Goal: Information Seeking & Learning: Learn about a topic

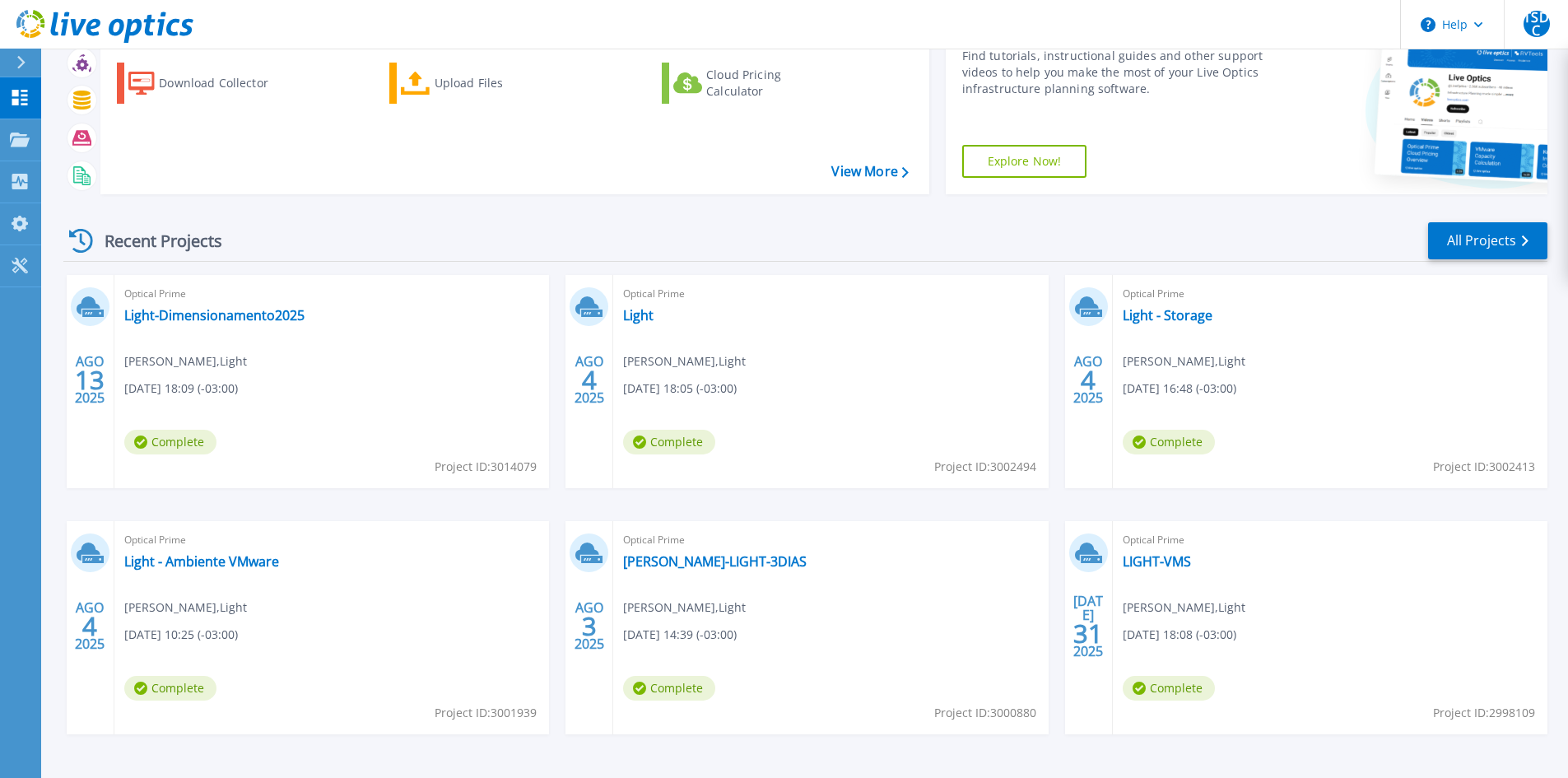
scroll to position [134, 0]
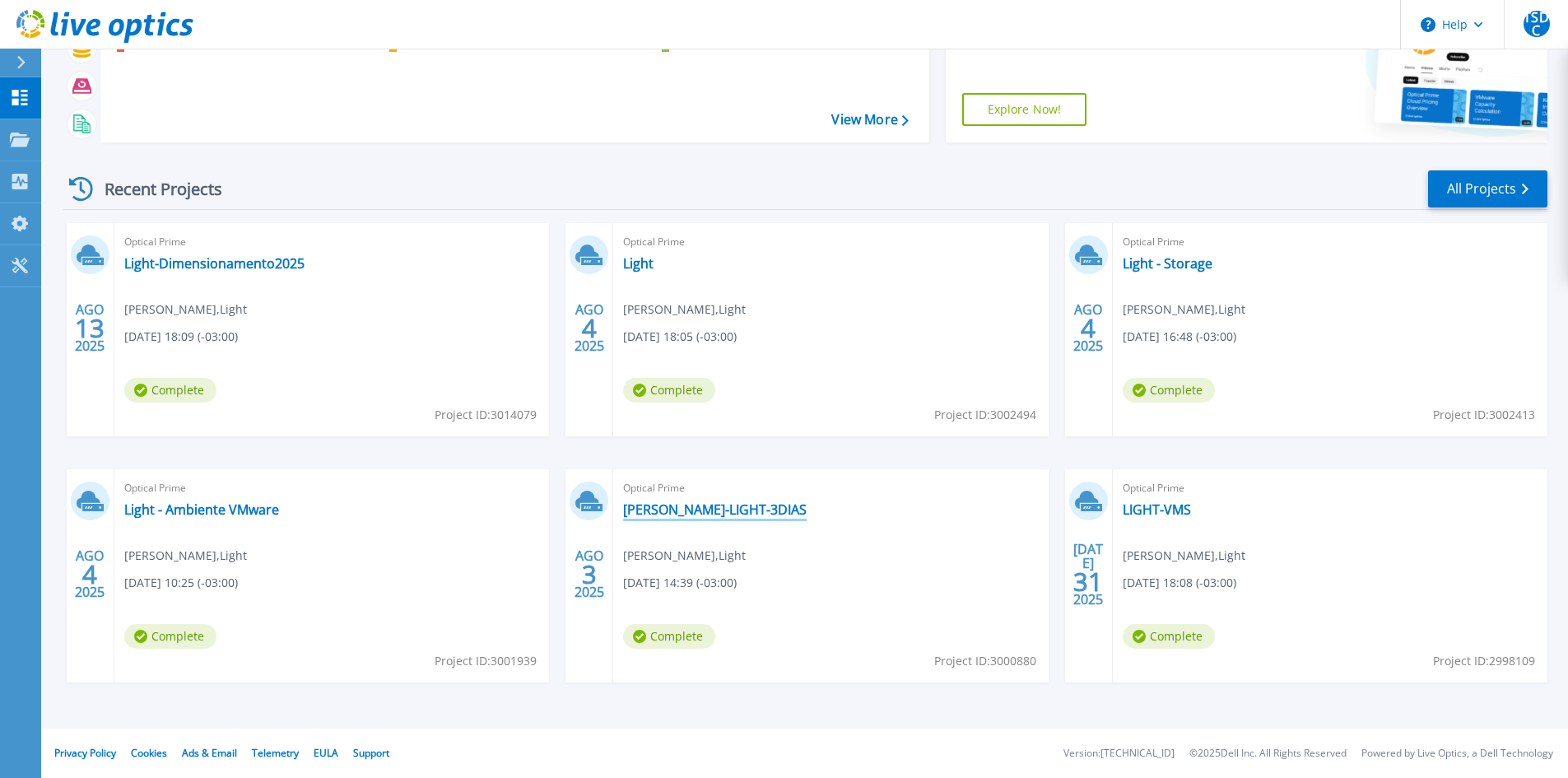
click at [667, 506] on link "[PERSON_NAME]-LIGHT-3DIAS" at bounding box center [715, 509] width 183 height 17
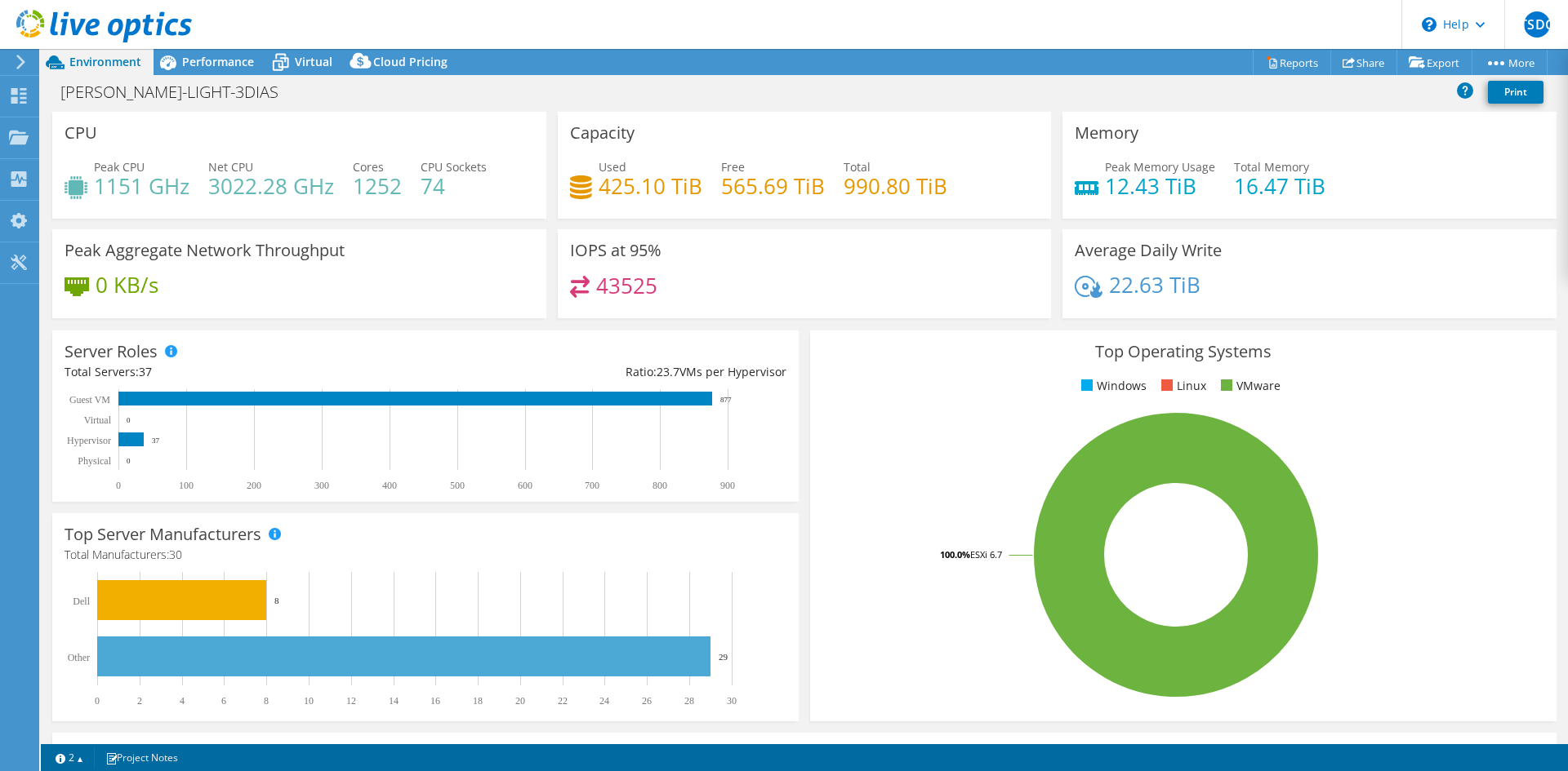
select select "USD"
click at [207, 66] on span "Performance" at bounding box center [218, 62] width 72 height 15
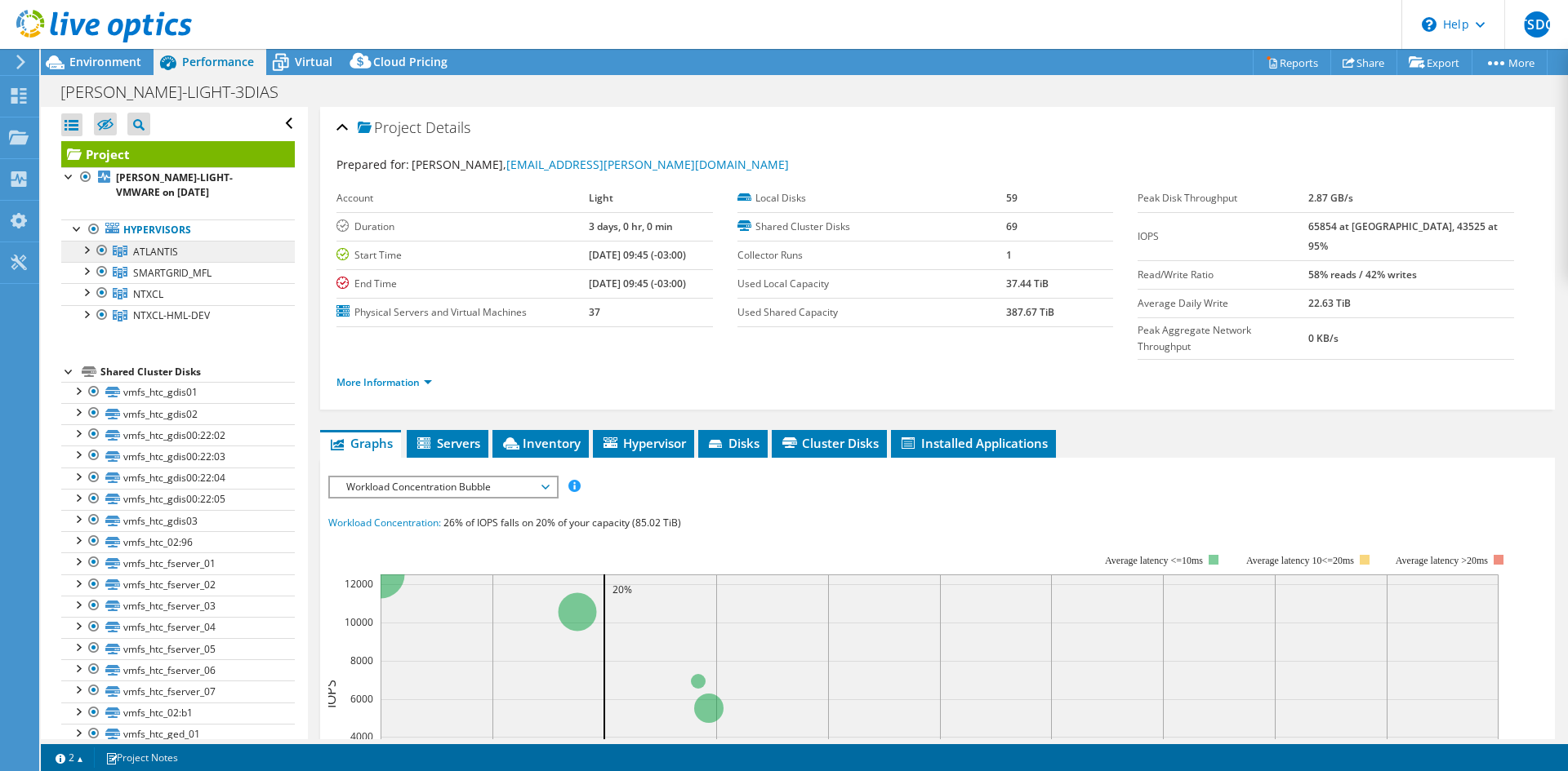
click at [165, 249] on span "ATLANTIS" at bounding box center [155, 251] width 45 height 13
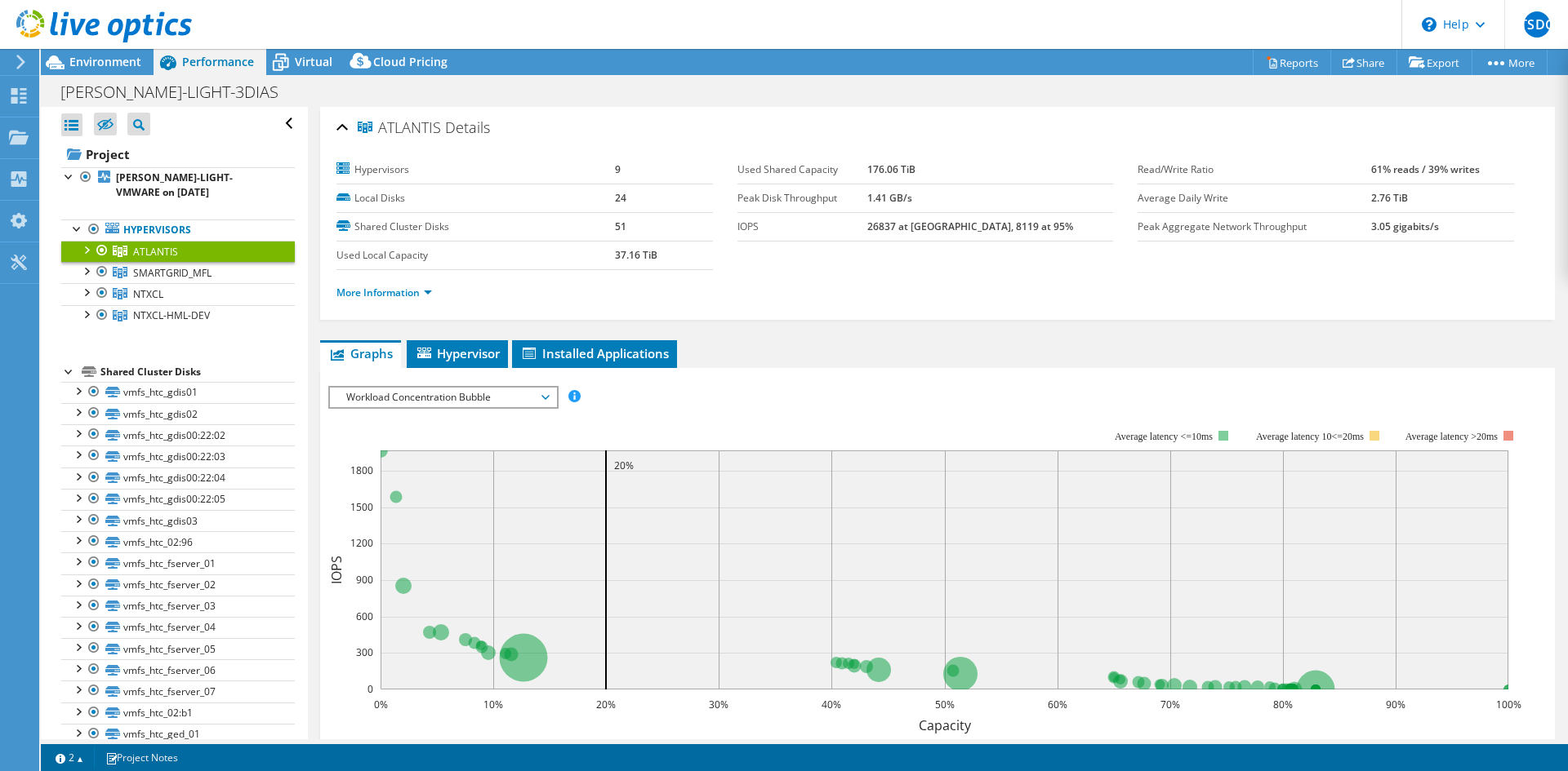
click at [481, 400] on span "Workload Concentration Bubble" at bounding box center [443, 398] width 210 height 19
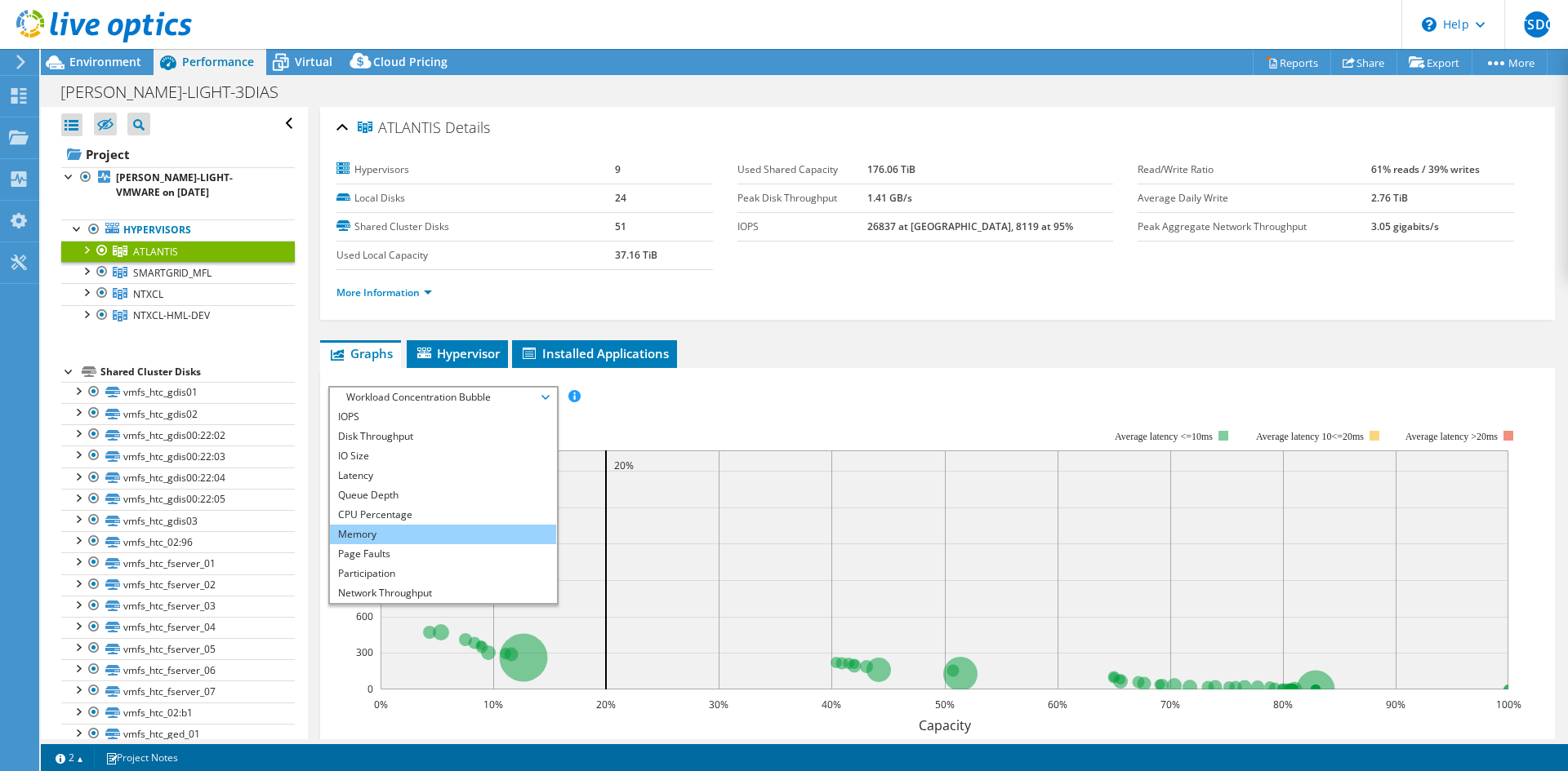
click at [365, 533] on li "Memory" at bounding box center [443, 534] width 226 height 19
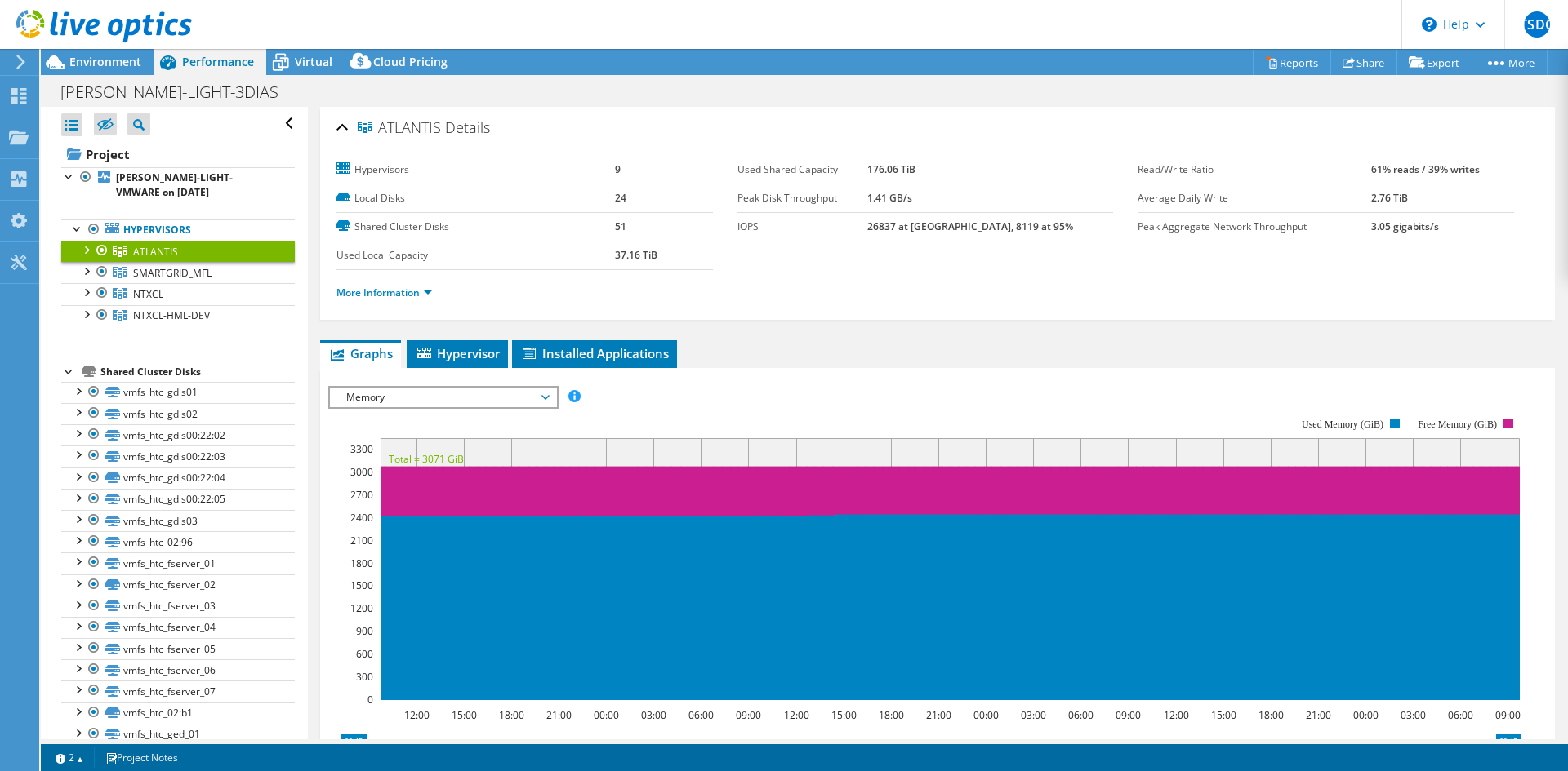
click at [437, 402] on span "Memory" at bounding box center [443, 398] width 210 height 19
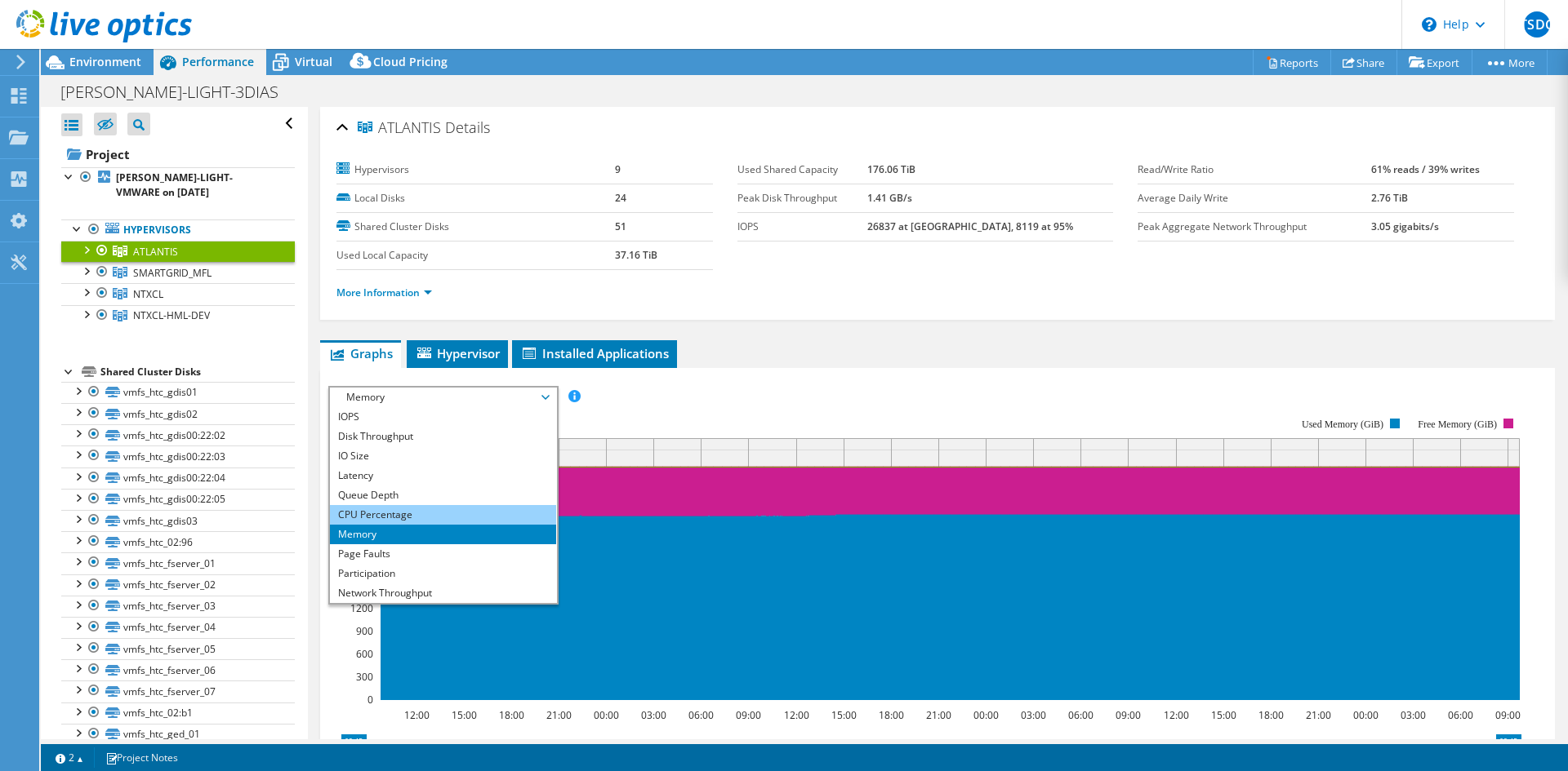
click at [376, 510] on li "CPU Percentage" at bounding box center [443, 515] width 226 height 19
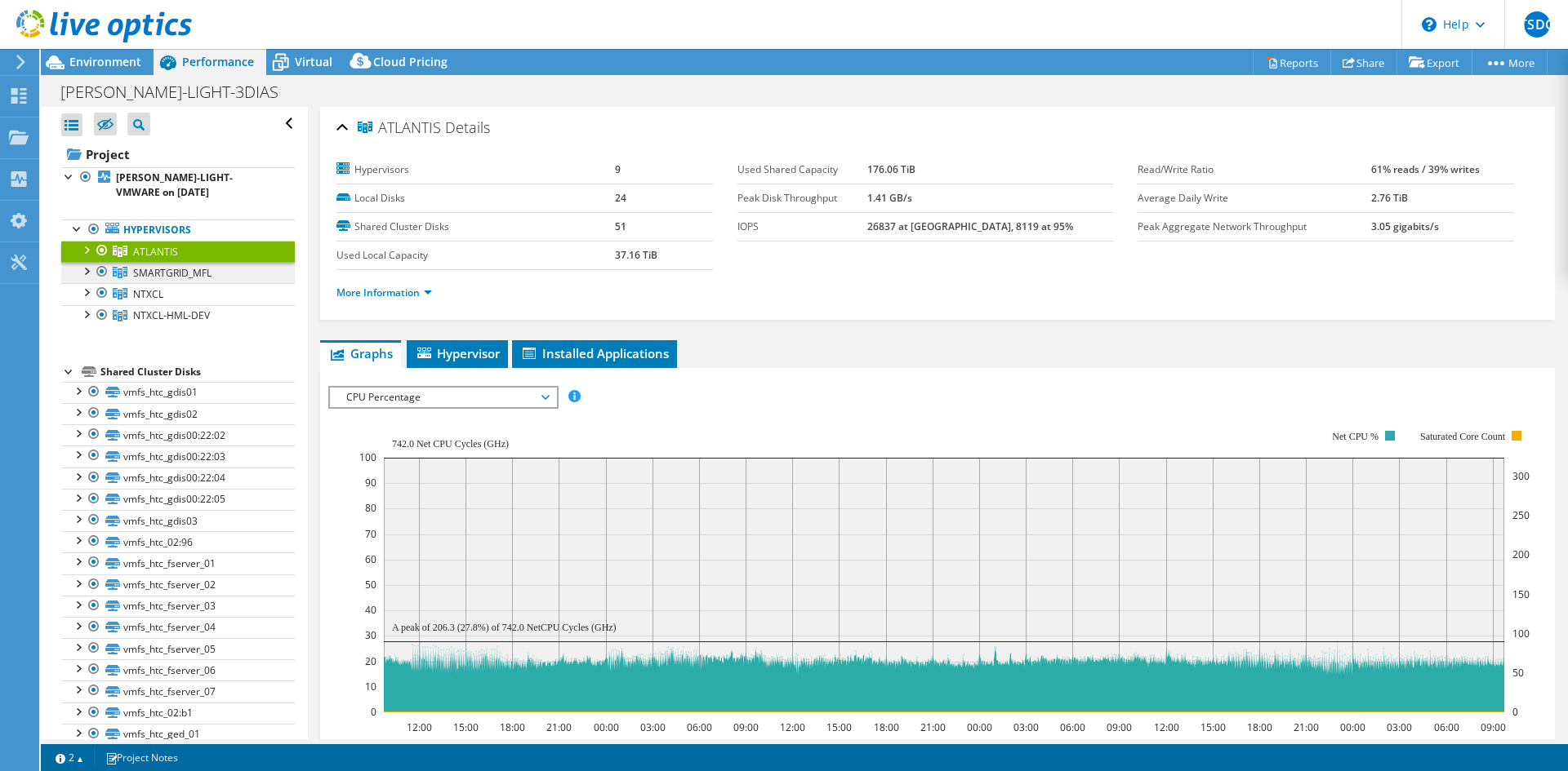
click at [178, 259] on span "SMARTGRID_MFL" at bounding box center [155, 251] width 45 height 13
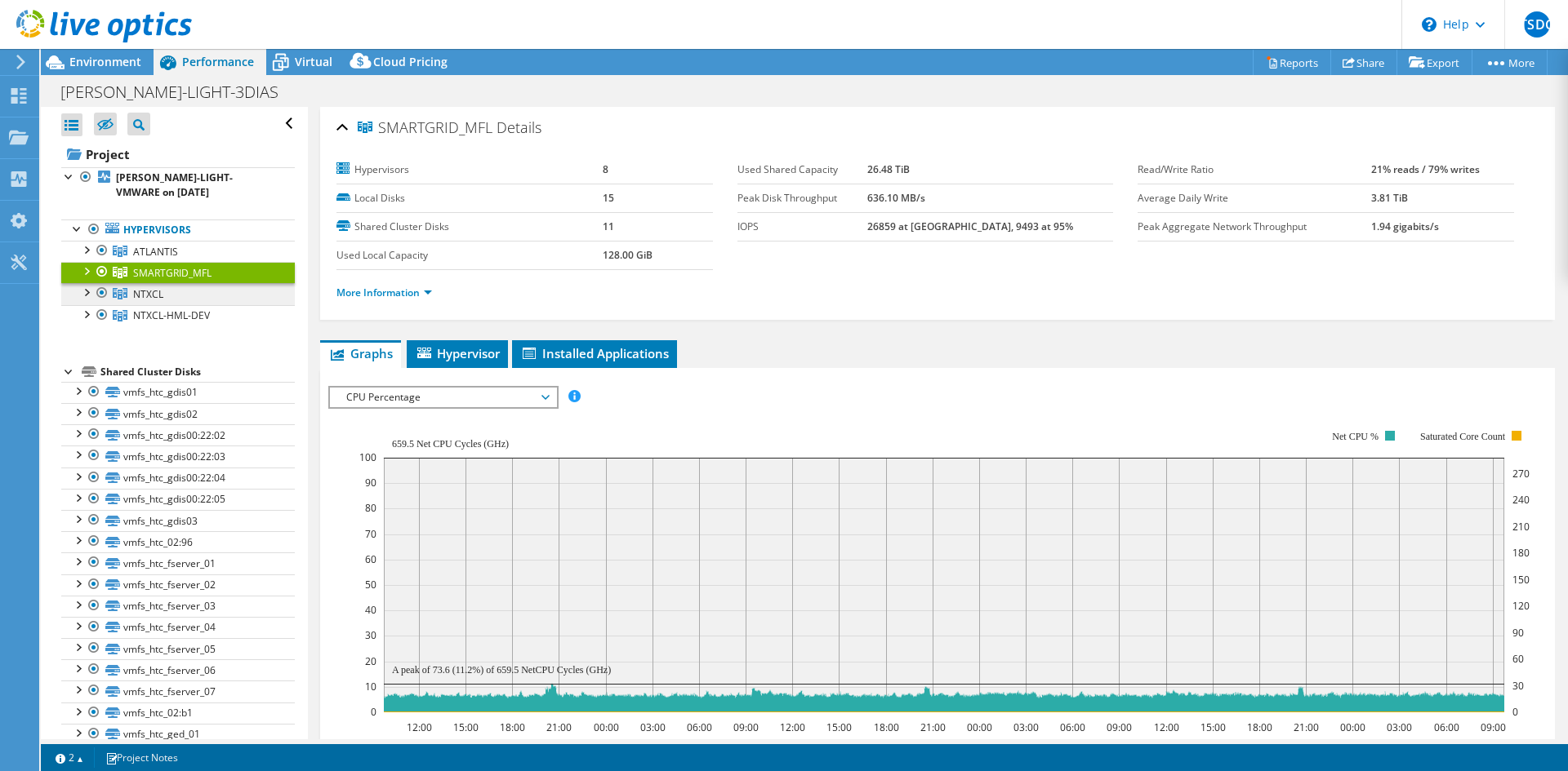
click at [151, 259] on span "NTXCL" at bounding box center [155, 251] width 45 height 13
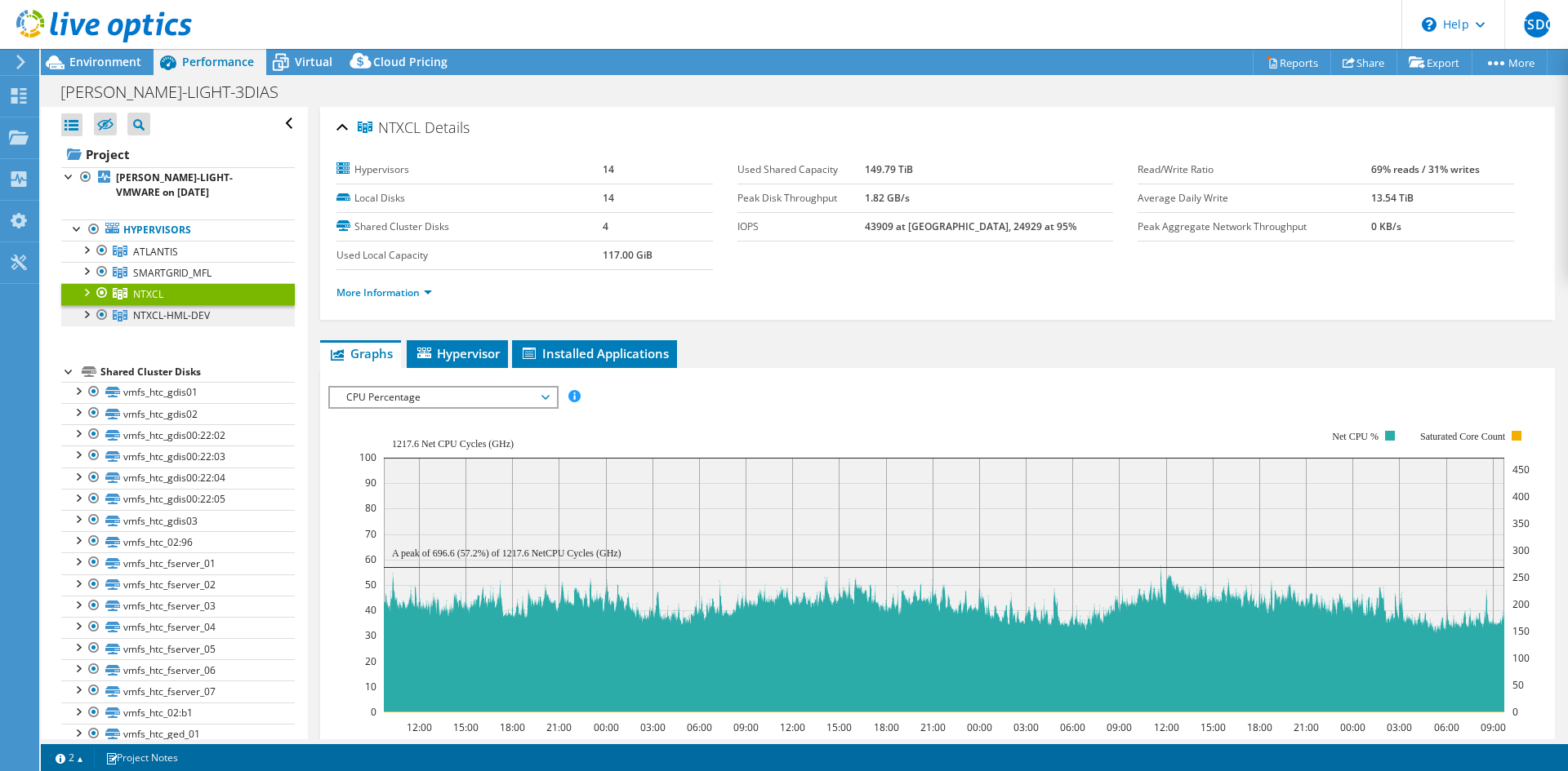
click at [160, 262] on link "NTXCL-HML-DEV" at bounding box center [178, 251] width 233 height 21
